Goal: Task Accomplishment & Management: Complete application form

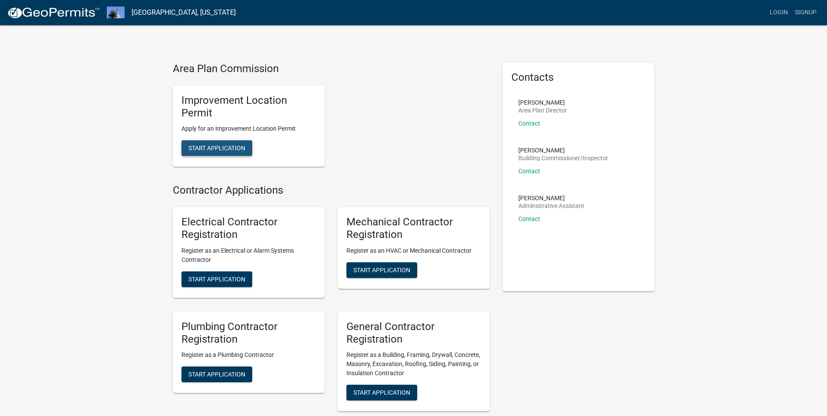
click at [223, 152] on button "Start Application" at bounding box center [217, 148] width 71 height 16
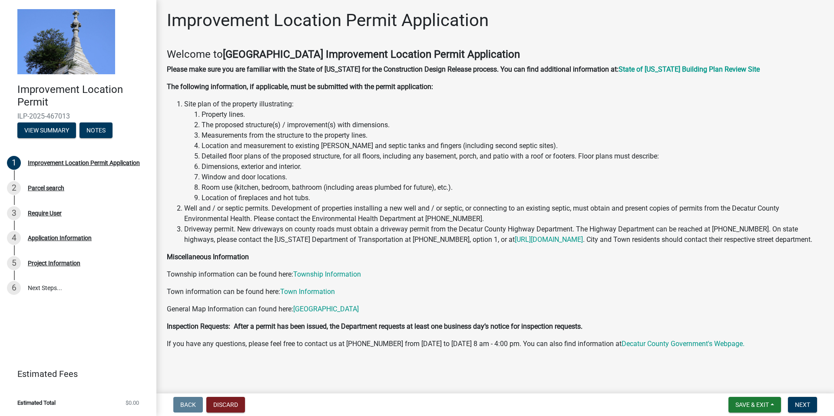
scroll to position [11, 0]
click at [796, 405] on span "Next" at bounding box center [802, 404] width 15 height 7
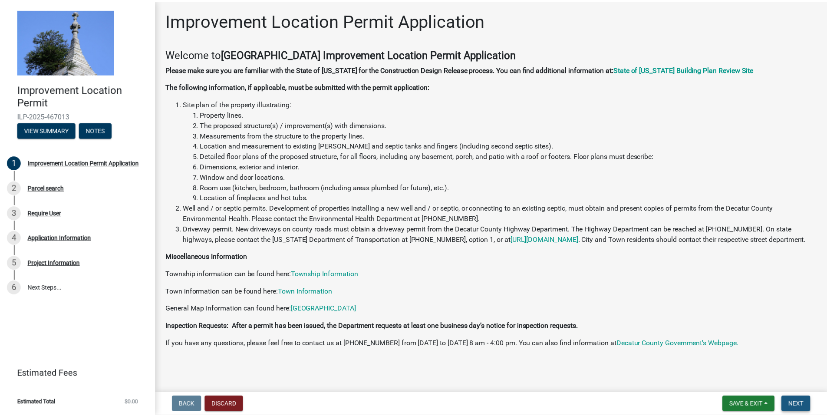
scroll to position [0, 0]
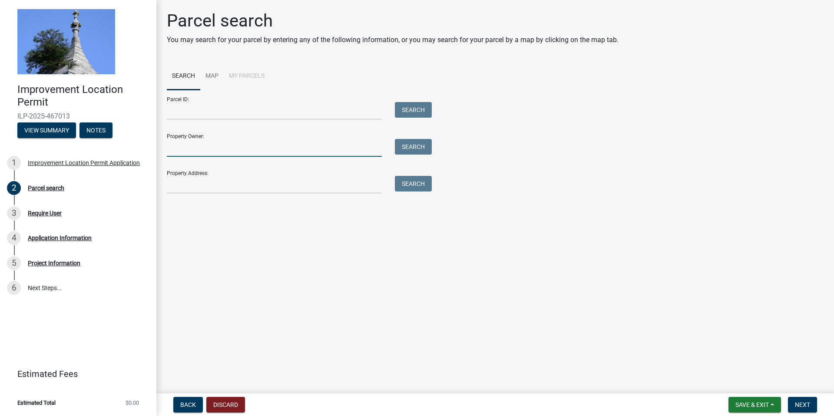
click at [198, 149] on input "Property Owner:" at bounding box center [274, 148] width 215 height 18
click at [189, 184] on input "Property Address:" at bounding box center [274, 185] width 215 height 18
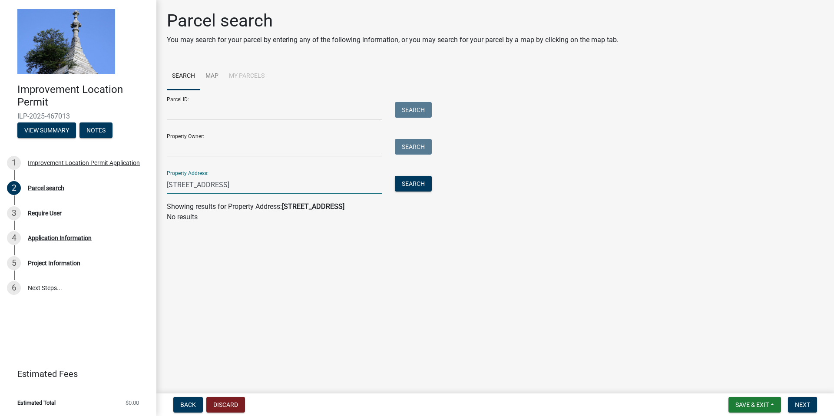
click at [248, 179] on input "[STREET_ADDRESS]" at bounding box center [274, 185] width 215 height 18
click at [230, 182] on input "[STREET_ADDRESS]" at bounding box center [274, 185] width 215 height 18
type input "203 brandywine"
